Goal: Find specific page/section: Find specific page/section

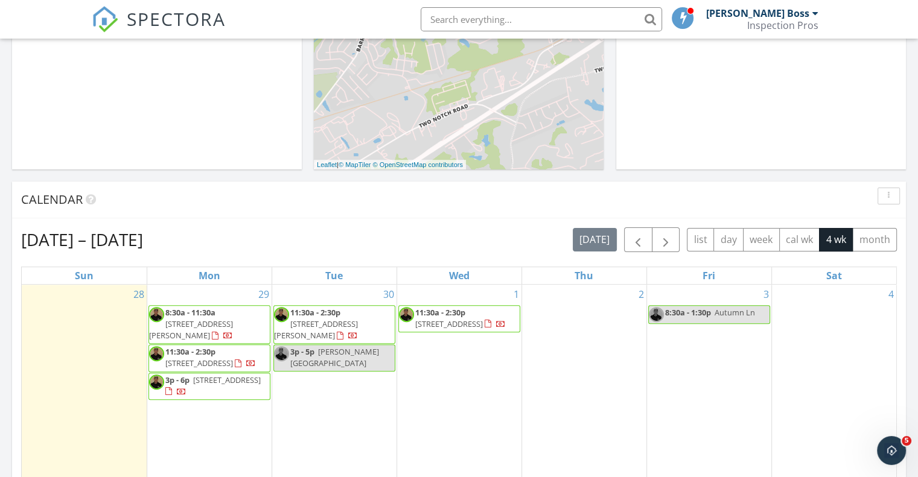
scroll to position [483, 0]
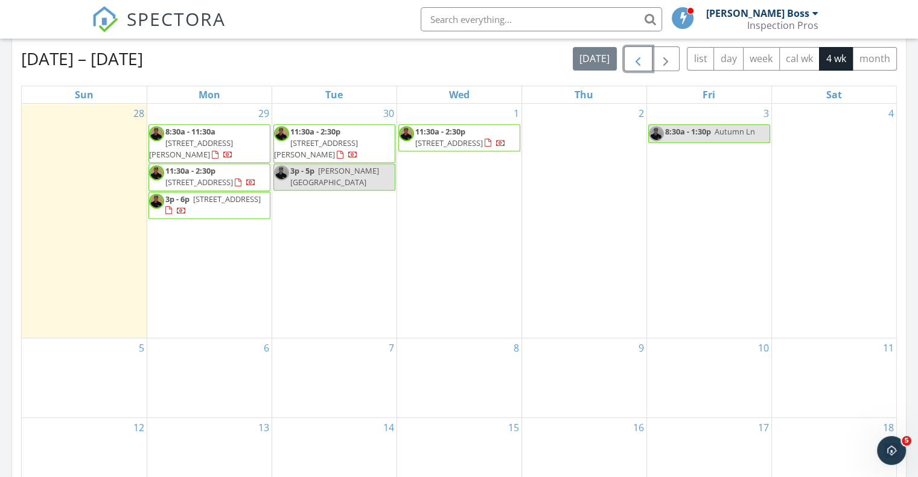
click at [640, 66] on span "button" at bounding box center [637, 59] width 14 height 14
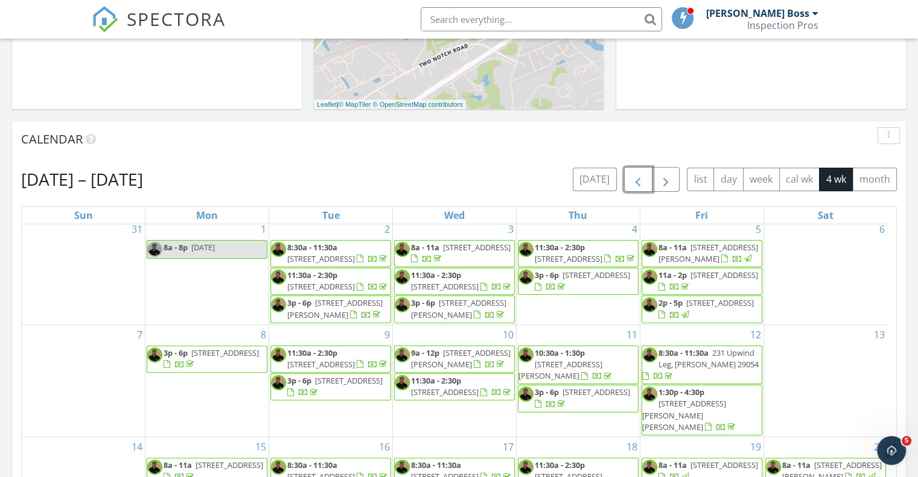
scroll to position [50, 0]
click at [579, 22] on input "text" at bounding box center [540, 19] width 241 height 24
type input "/"
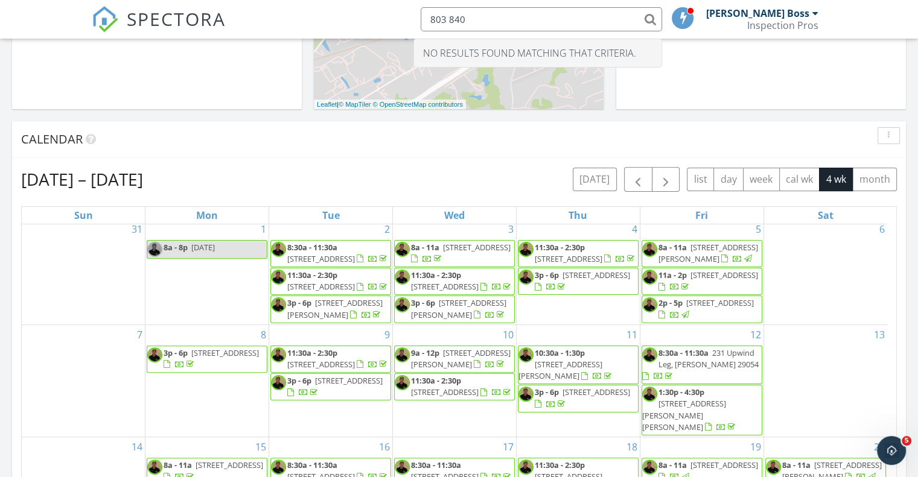
click at [501, 19] on input "803 840" at bounding box center [540, 19] width 241 height 24
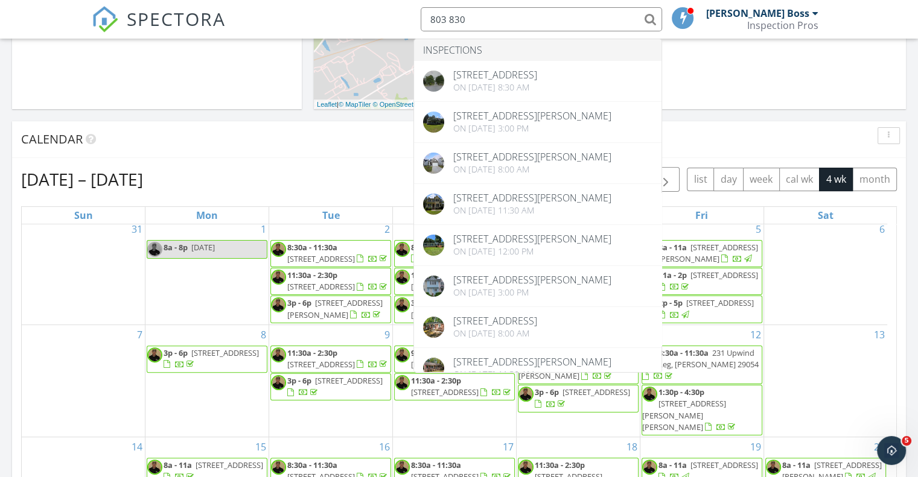
click at [522, 17] on input "803 830" at bounding box center [540, 19] width 241 height 24
drag, startPoint x: 512, startPoint y: 16, endPoint x: 367, endPoint y: 5, distance: 145.2
click at [367, 5] on div "SPECTORA 803 830 Inspections [STREET_ADDRESS] On [DATE] 8:30 am [STREET_ADDRESS…" at bounding box center [459, 19] width 734 height 39
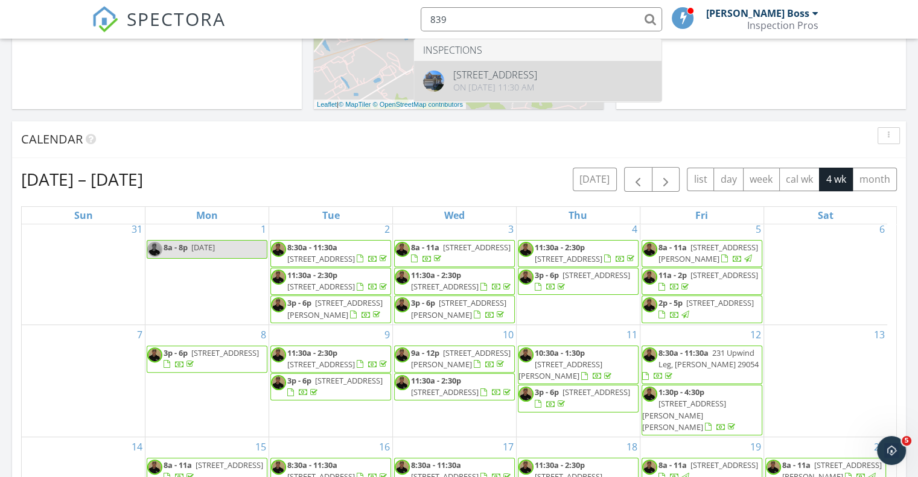
type input "839"
